Goal: Book appointment/travel/reservation

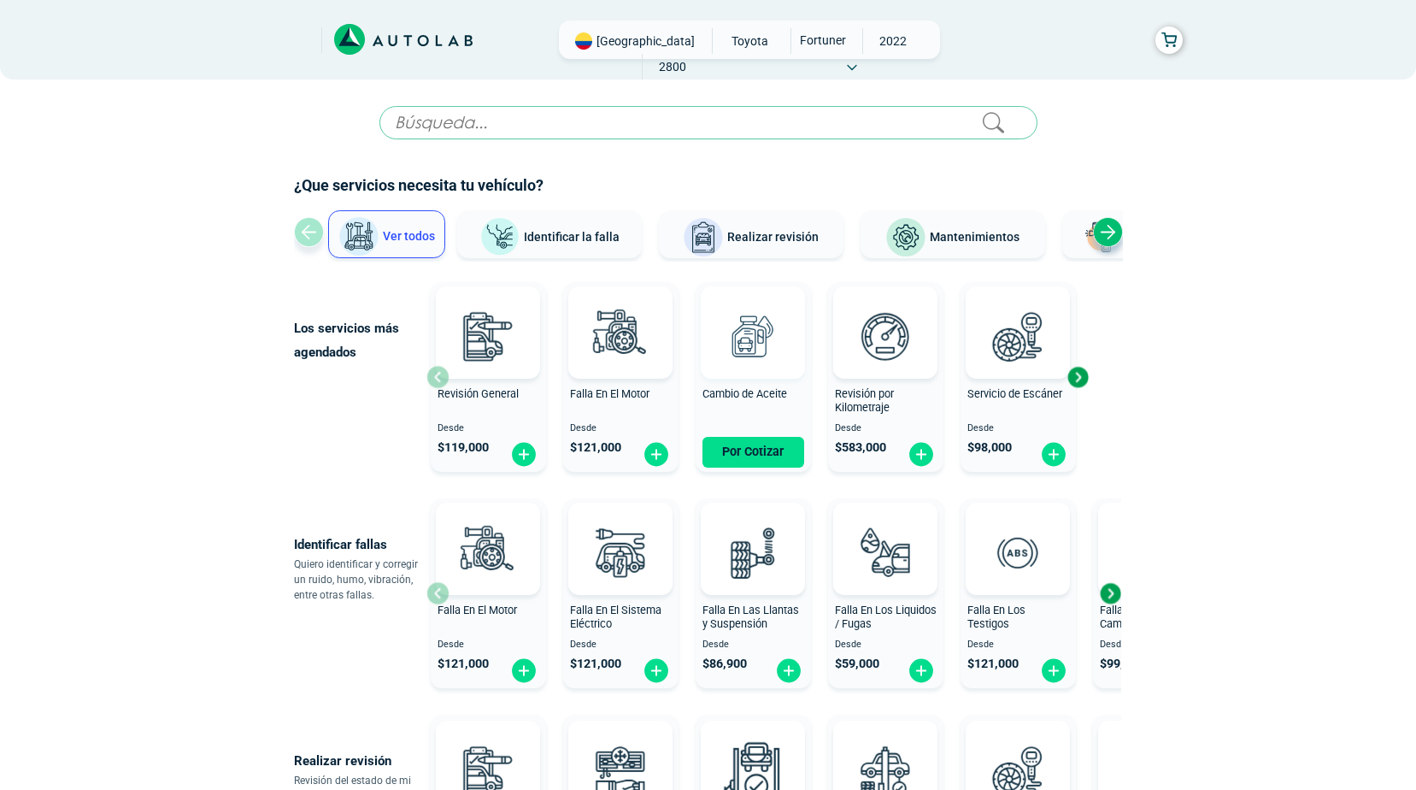
click at [744, 330] on img at bounding box center [752, 335] width 75 height 75
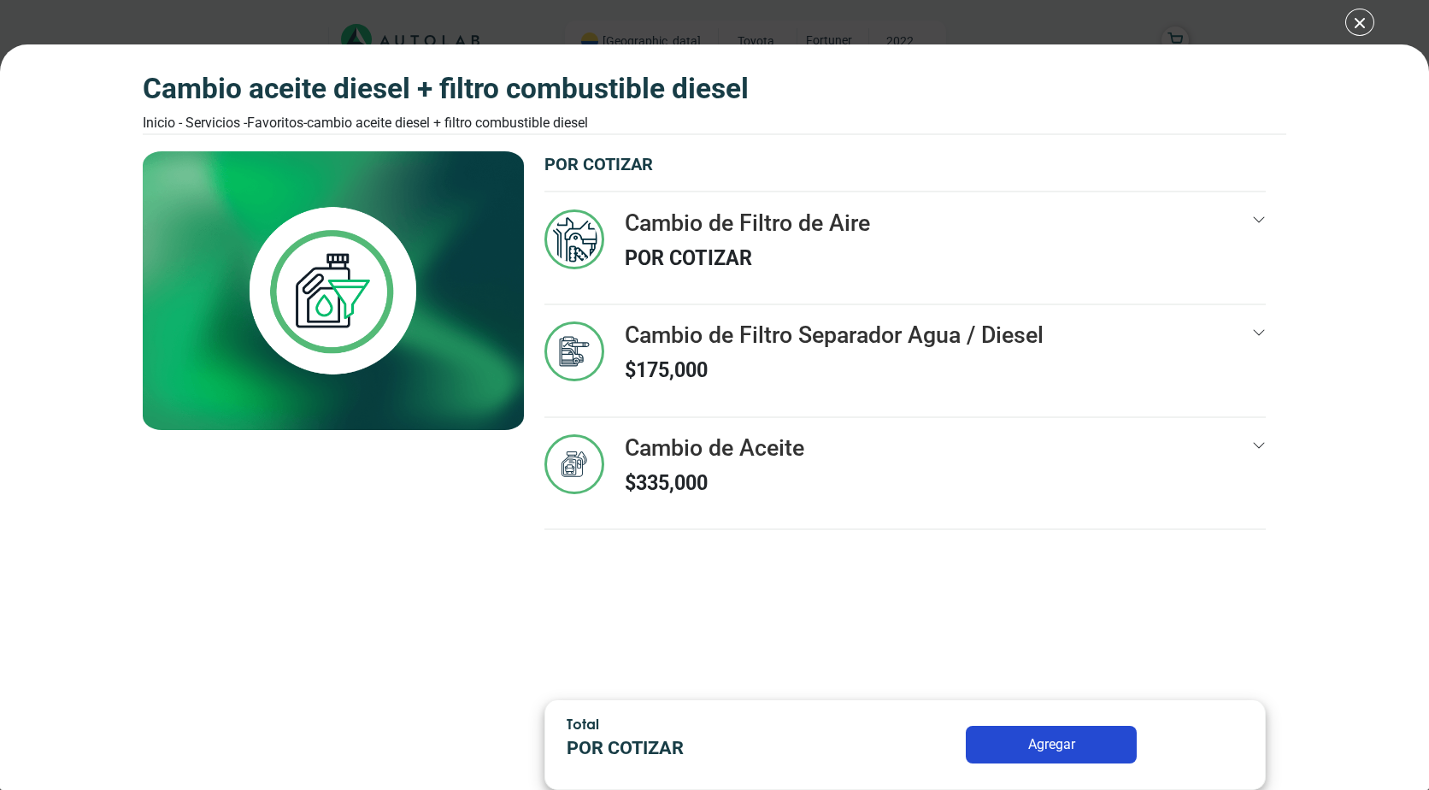
click at [1093, 456] on div "Cambio de Aceite $ 335,000" at bounding box center [904, 481] width 721 height 94
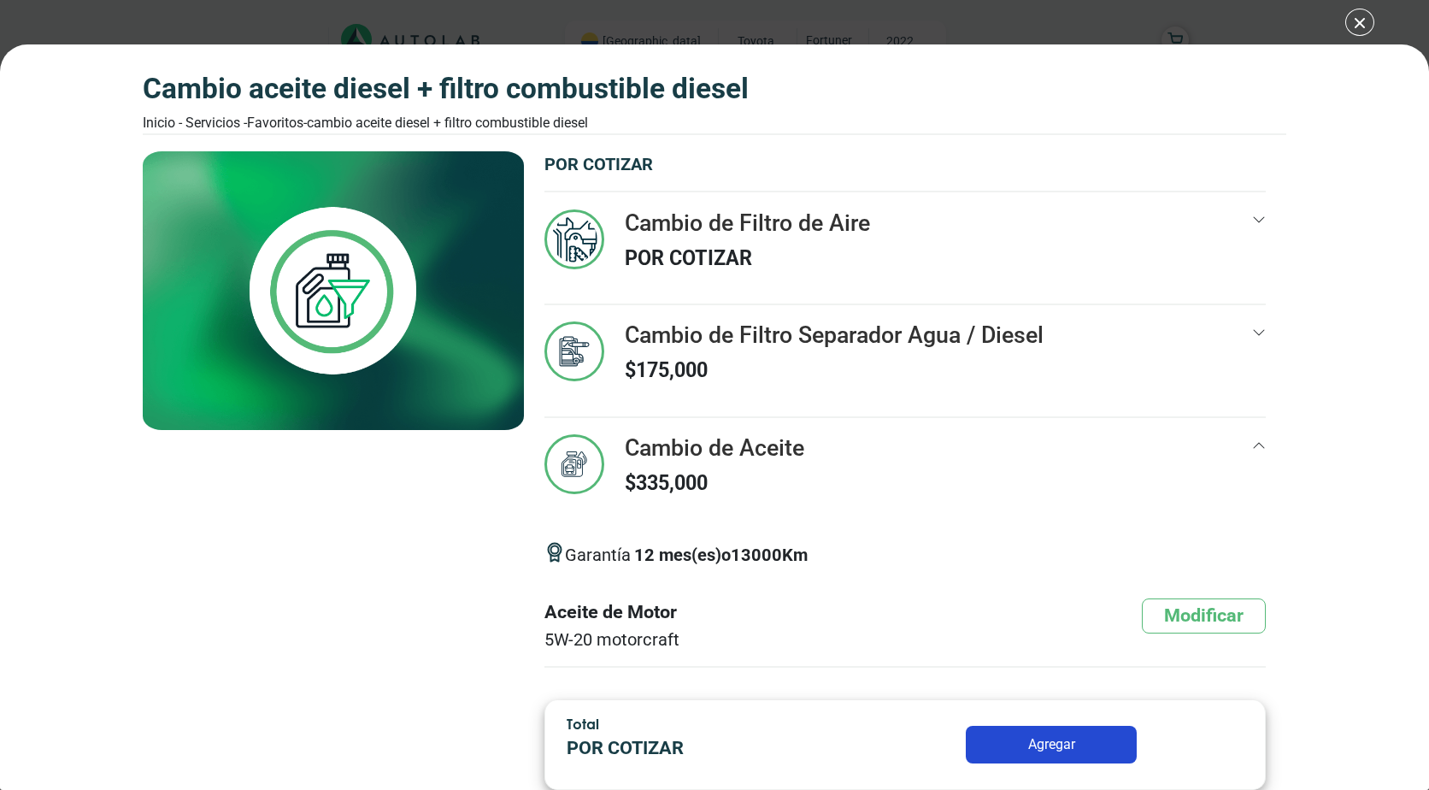
click at [897, 371] on p "$ 175,000" at bounding box center [834, 371] width 419 height 30
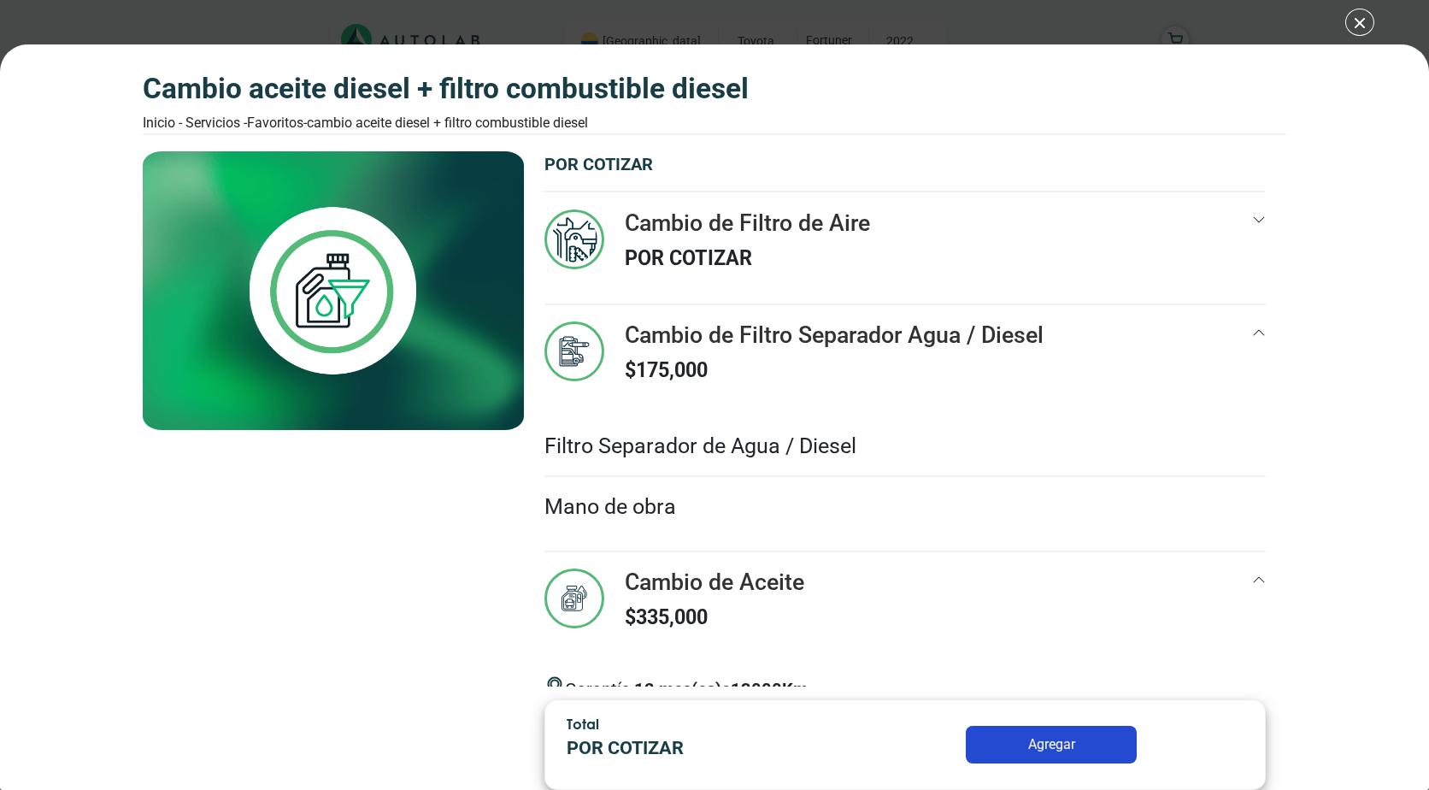
click at [779, 240] on div "Cambio de Filtro de Aire POR COTIZAR" at bounding box center [747, 248] width 245 height 78
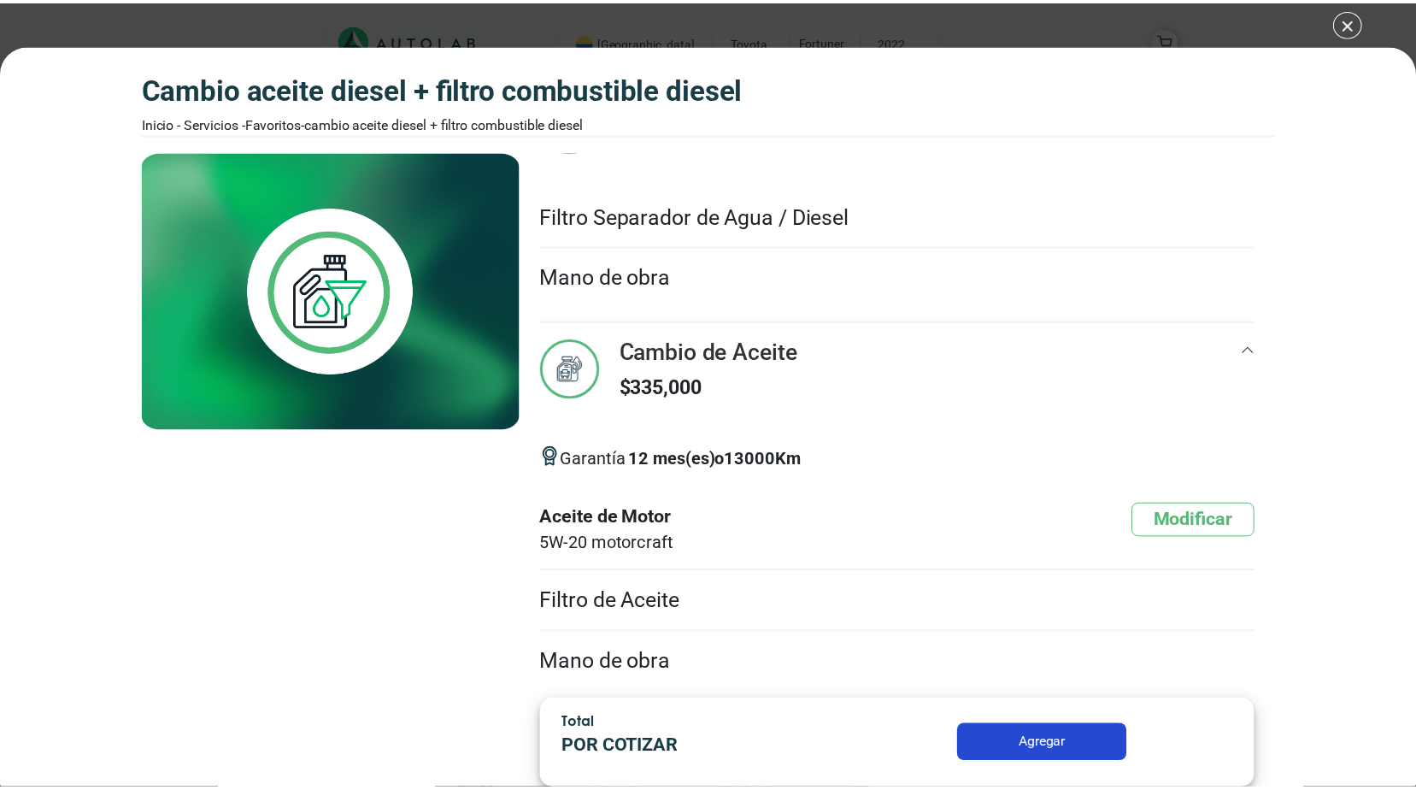
scroll to position [317, 0]
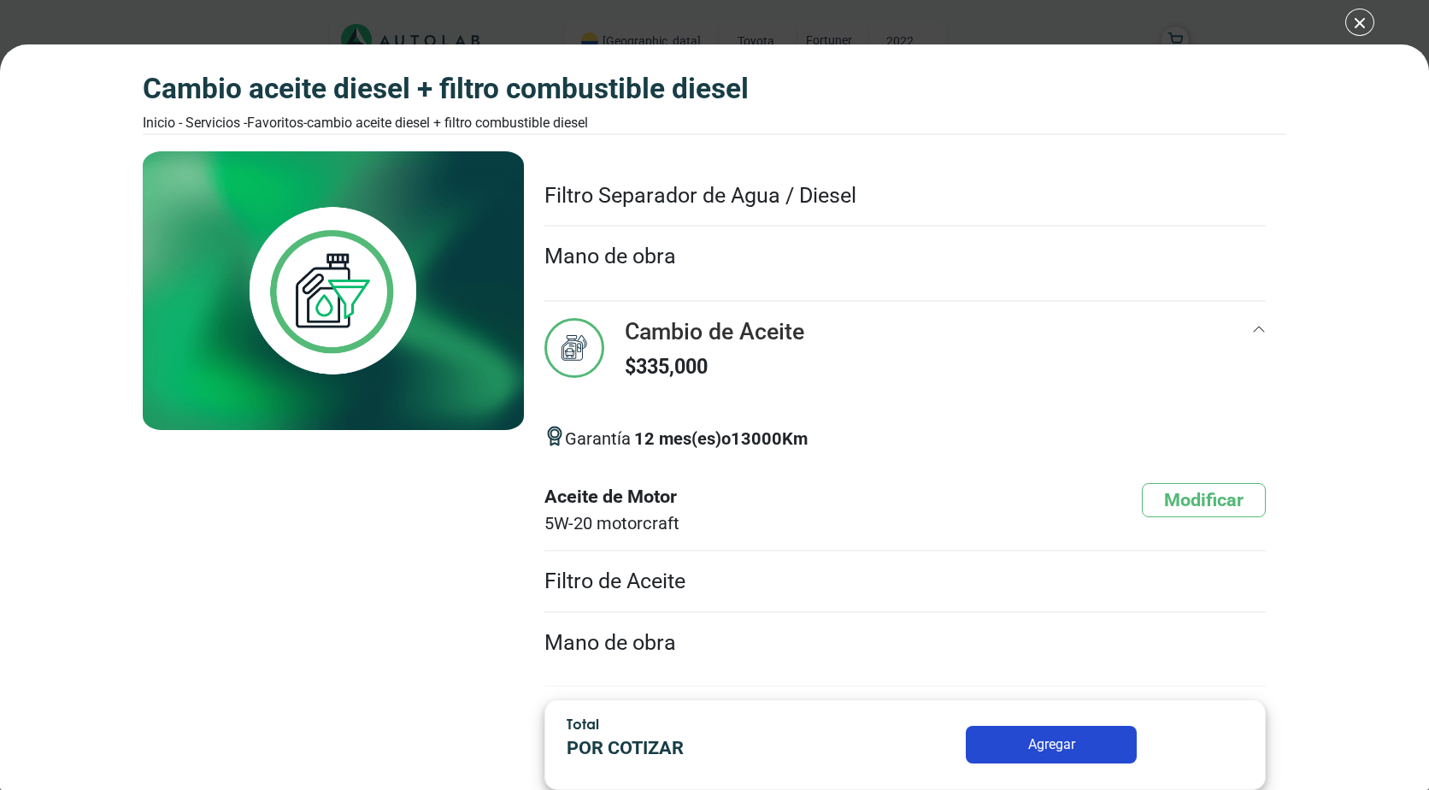
click at [427, 574] on div "CAMBIO ACEITE DIESEL + FILTRO COMBUSTIBLE DIESEL" at bounding box center [333, 418] width 381 height 535
click at [1365, 28] on div "CAMBIO ACEITE DIESEL + FILTRO COMBUSTIBLE DIESEL Inicio - Servicios - Favoritos…" at bounding box center [714, 395] width 1429 height 790
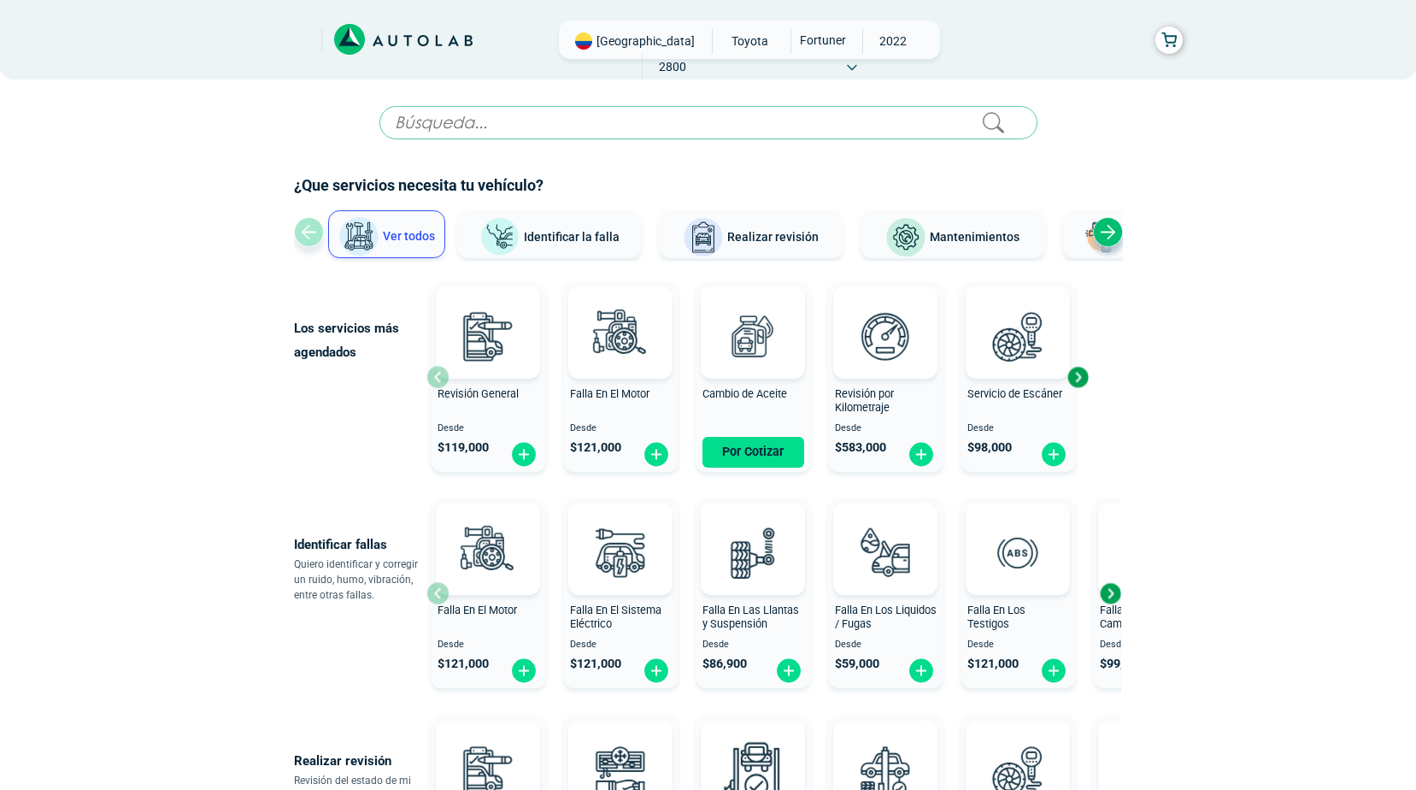
click at [950, 244] on button "Mantenimientos" at bounding box center [953, 234] width 185 height 48
